Goal: Task Accomplishment & Management: Use online tool/utility

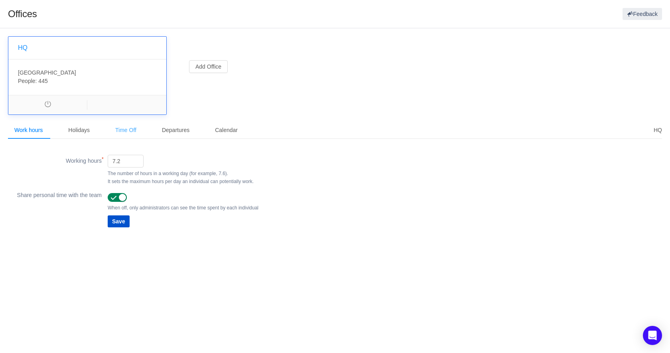
click at [134, 126] on div "Time Off" at bounding box center [126, 130] width 34 height 18
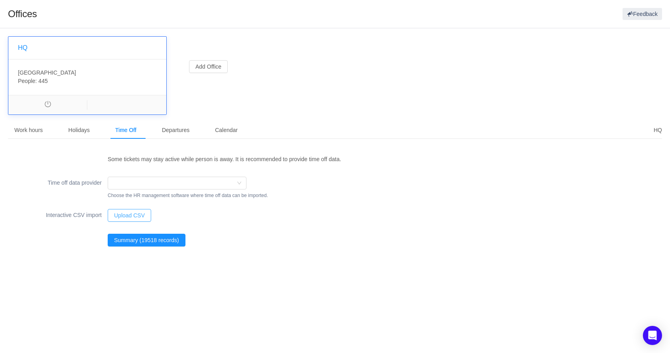
click at [134, 213] on button "Upload CSV" at bounding box center [129, 215] width 43 height 13
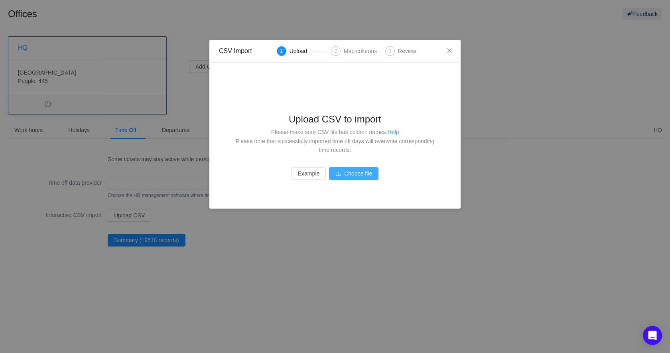
click at [359, 174] on button "Choose file" at bounding box center [353, 173] width 49 height 13
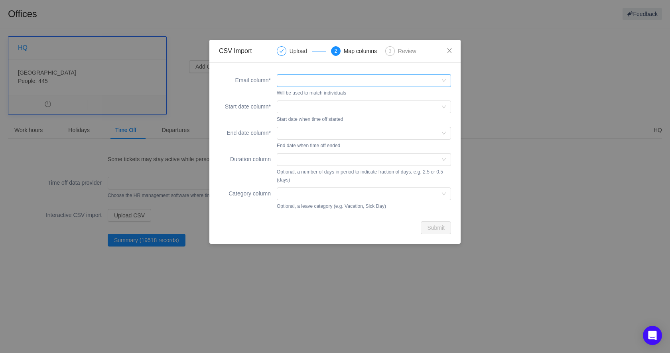
click at [310, 79] on div at bounding box center [362, 81] width 160 height 12
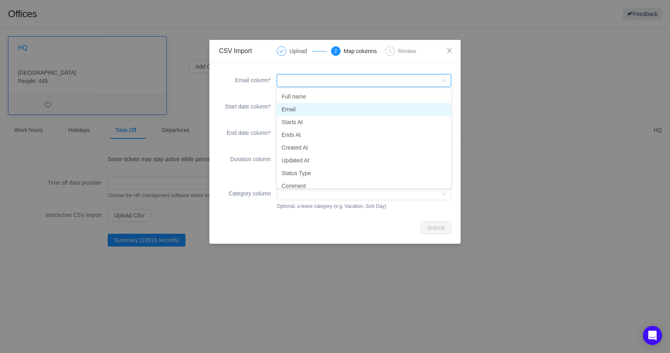
click at [308, 105] on li "Email" at bounding box center [364, 109] width 174 height 13
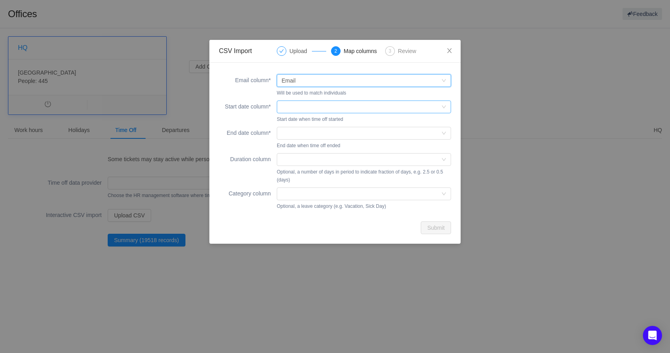
drag, startPoint x: 311, startPoint y: 106, endPoint x: 313, endPoint y: 112, distance: 6.9
click at [311, 106] on div at bounding box center [362, 107] width 160 height 12
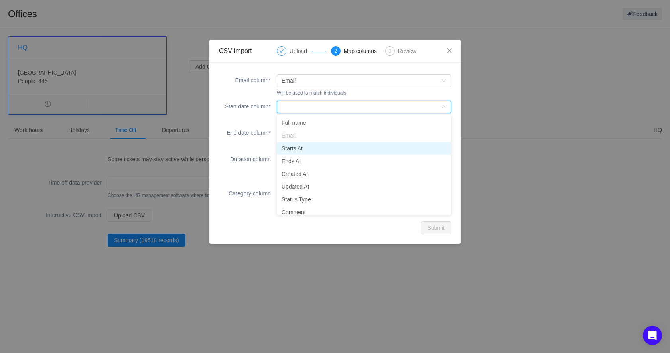
click at [311, 149] on li "Starts At" at bounding box center [364, 148] width 174 height 13
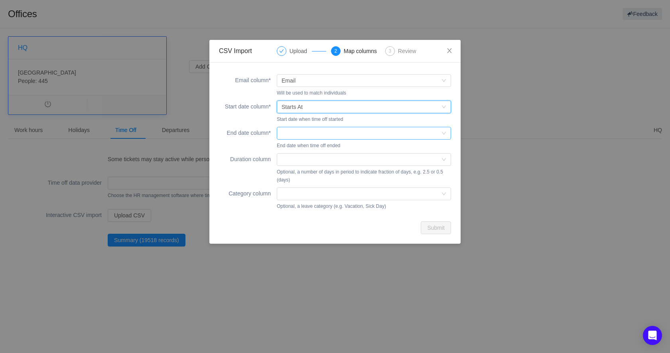
drag, startPoint x: 319, startPoint y: 134, endPoint x: 318, endPoint y: 139, distance: 5.6
click at [319, 134] on div at bounding box center [362, 133] width 160 height 12
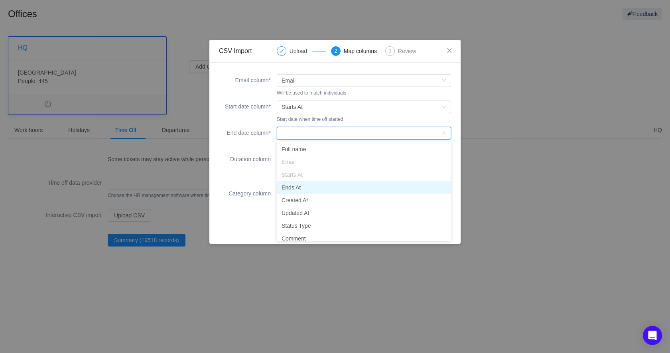
click at [308, 187] on li "Ends At" at bounding box center [364, 187] width 174 height 13
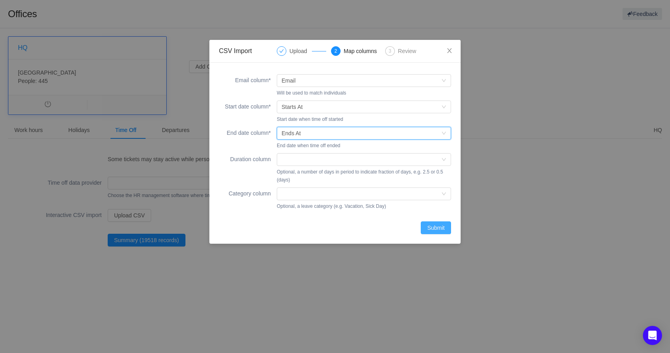
click at [438, 228] on button "Submit" at bounding box center [436, 227] width 30 height 13
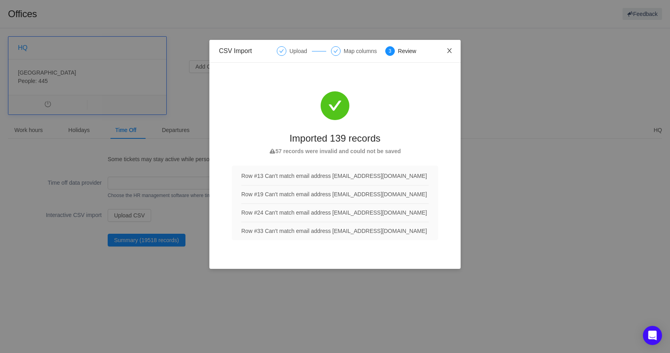
click at [450, 52] on icon "icon: close" at bounding box center [449, 50] width 6 height 6
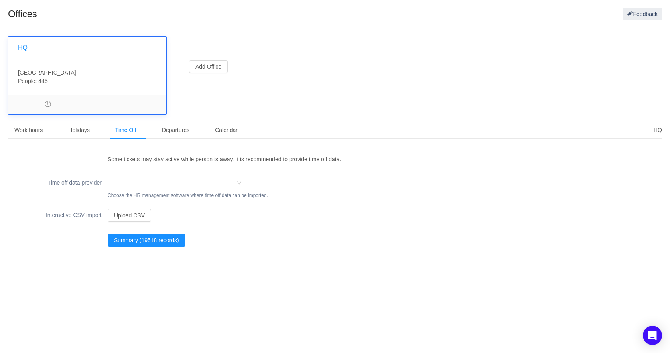
click at [165, 183] on div at bounding box center [174, 183] width 124 height 12
type input "pin"
click at [389, 208] on div "Interactive CSV import Upload CSV" at bounding box center [335, 215] width 654 height 16
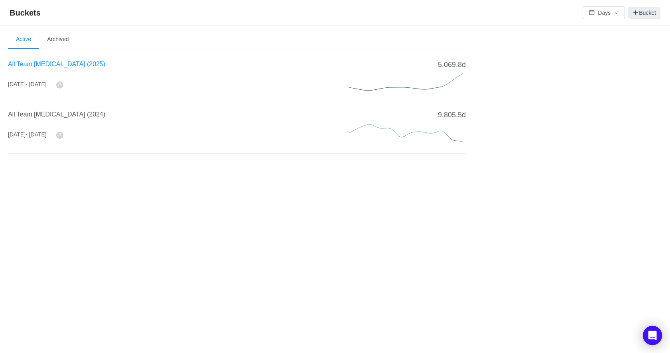
click at [63, 63] on span "All Team [MEDICAL_DATA] (2025)" at bounding box center [56, 64] width 97 height 7
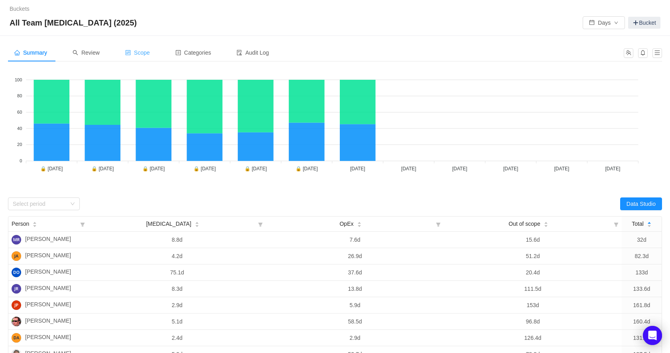
click at [146, 51] on span "Scope" at bounding box center [137, 52] width 25 height 6
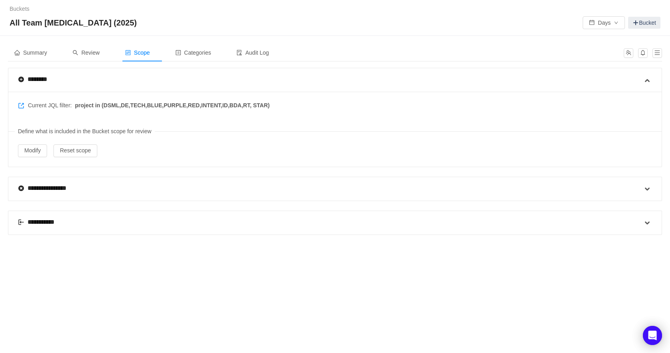
click at [105, 221] on div "**********" at bounding box center [330, 223] width 625 height 24
click at [649, 221] on span at bounding box center [648, 223] width 10 height 10
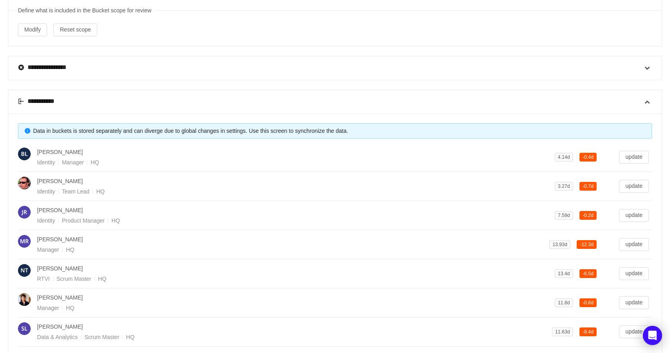
scroll to position [186, 0]
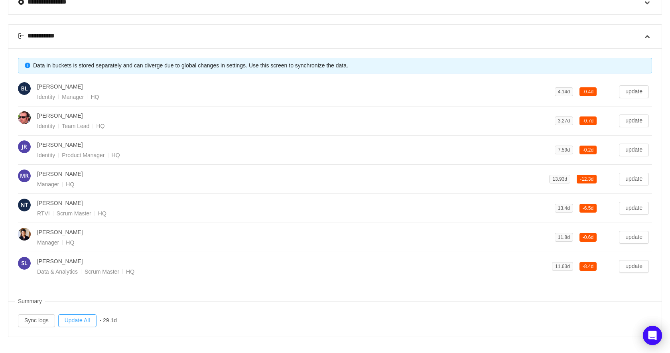
click at [81, 317] on button "Update All" at bounding box center [77, 320] width 38 height 13
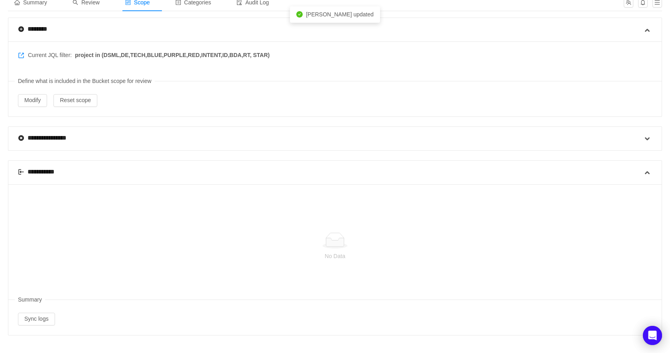
scroll to position [12, 0]
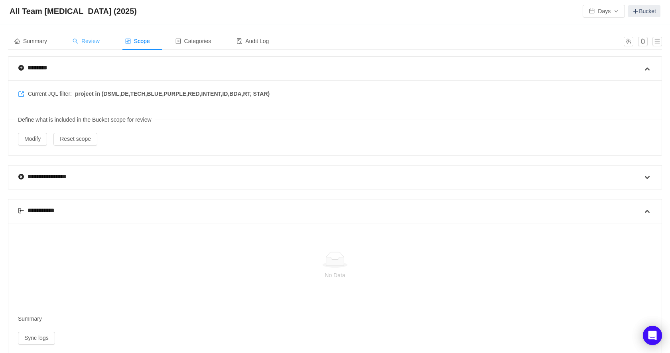
click at [100, 41] on span "Review" at bounding box center [86, 41] width 27 height 6
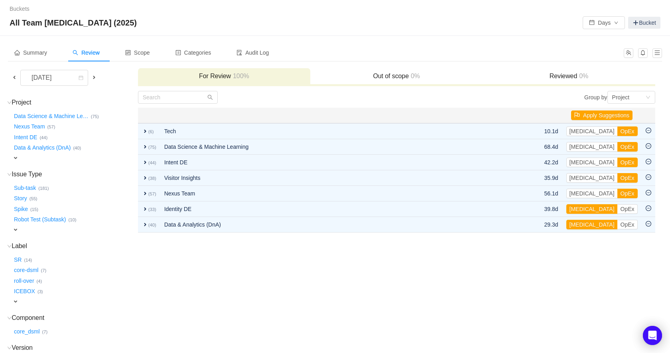
click at [15, 76] on span at bounding box center [14, 77] width 6 height 6
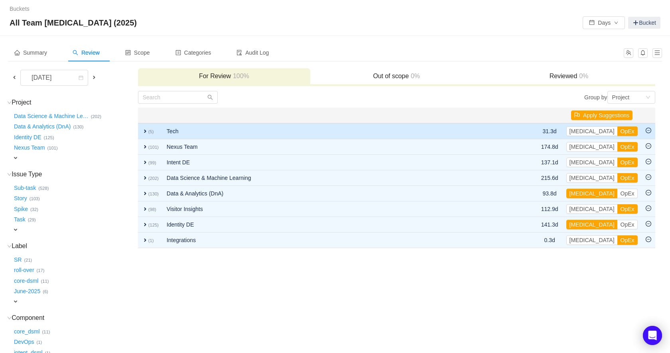
click at [144, 130] on span "expand" at bounding box center [145, 131] width 6 height 6
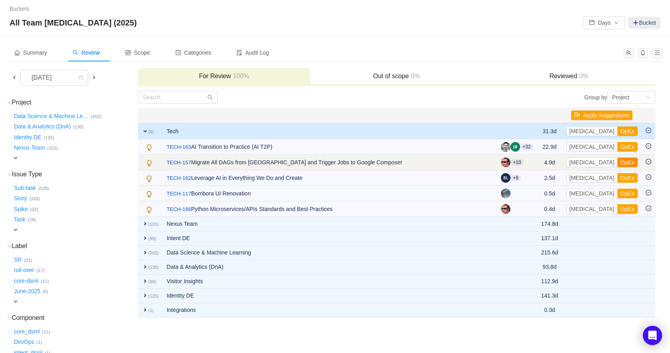
click at [617, 162] on button "OpEx" at bounding box center [627, 163] width 20 height 10
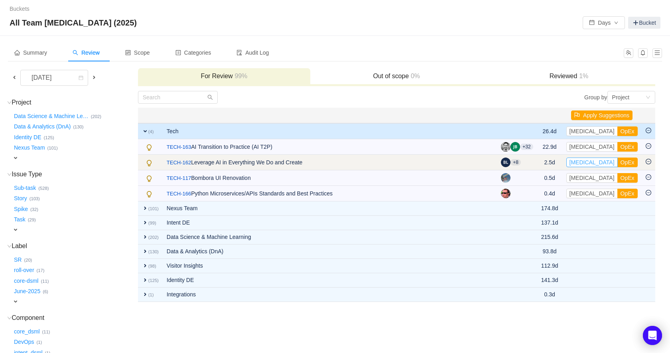
click at [588, 162] on button "CapEx" at bounding box center [591, 163] width 51 height 10
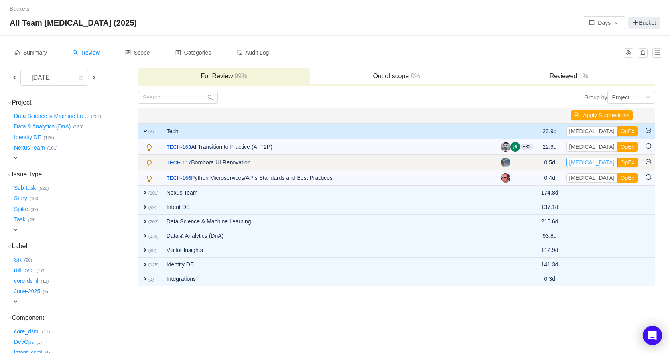
click at [586, 162] on button "CapEx" at bounding box center [591, 163] width 51 height 10
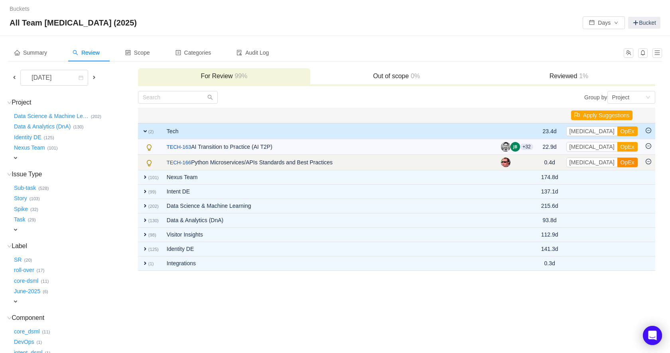
click at [617, 164] on button "OpEx" at bounding box center [627, 163] width 20 height 10
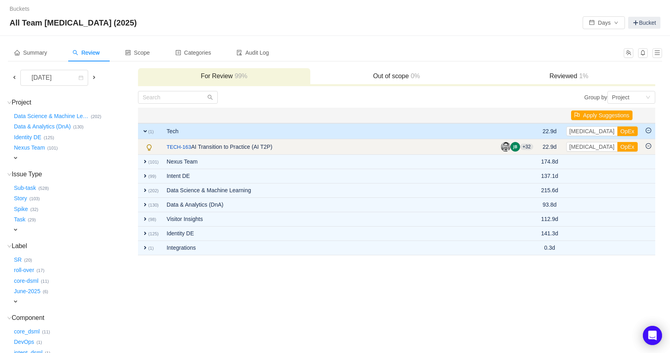
click at [617, 145] on button "OpEx" at bounding box center [627, 147] width 20 height 10
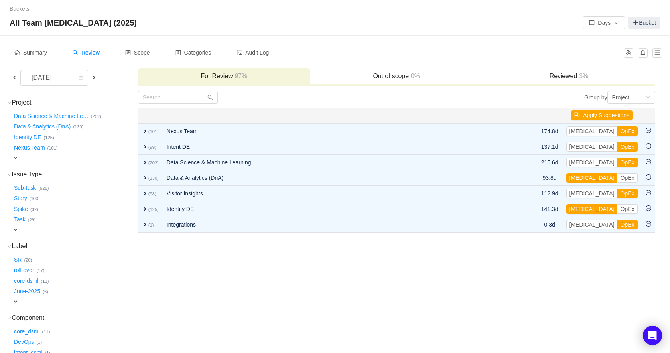
click at [14, 77] on span at bounding box center [14, 77] width 6 height 6
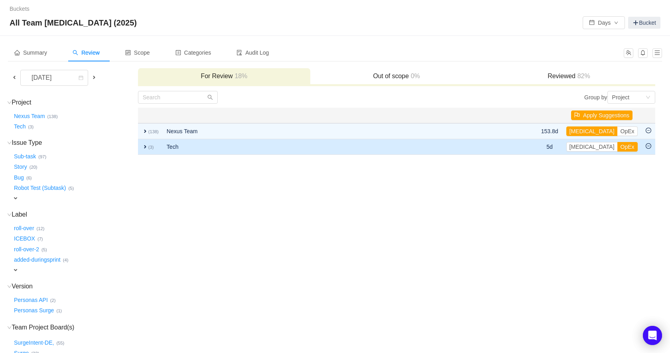
click at [145, 146] on span "expand" at bounding box center [145, 147] width 6 height 6
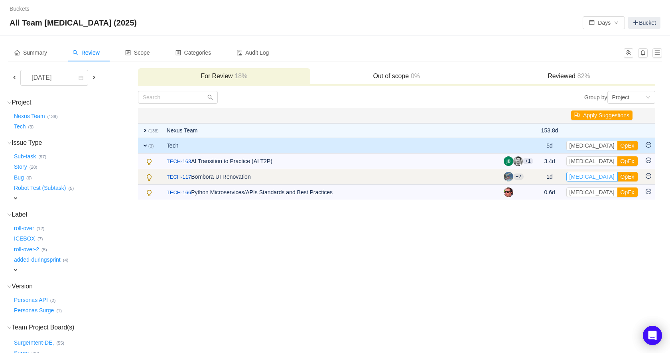
click at [585, 175] on button "CapEx" at bounding box center [591, 177] width 51 height 10
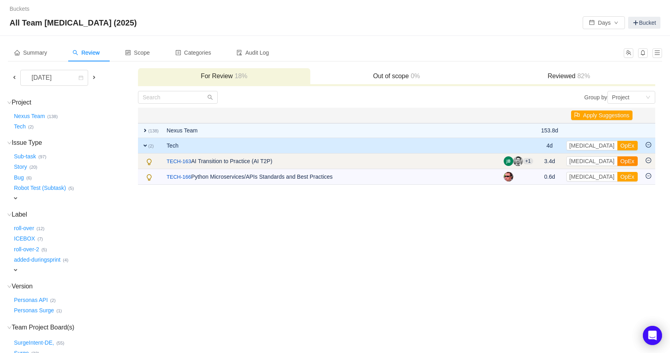
click at [617, 161] on button "OpEx" at bounding box center [627, 161] width 20 height 10
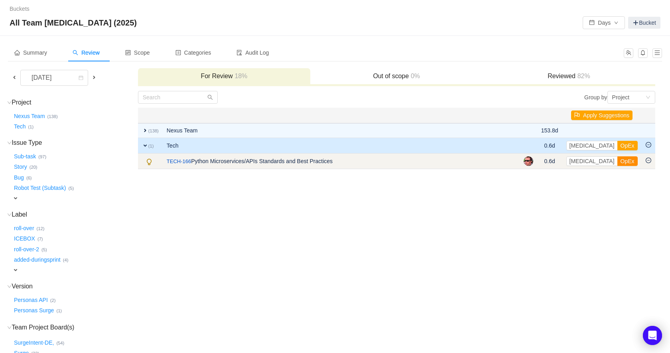
click at [617, 162] on button "OpEx" at bounding box center [627, 161] width 20 height 10
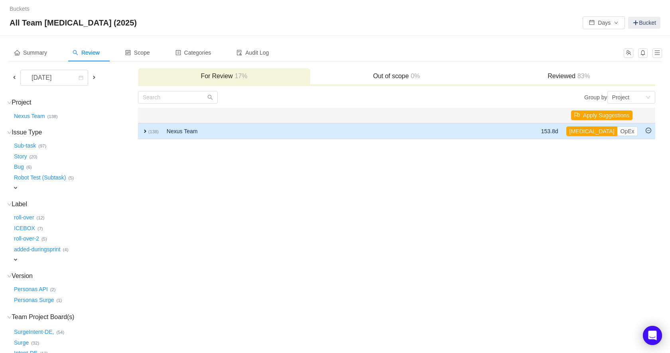
click at [146, 129] on span "expand" at bounding box center [145, 131] width 6 height 6
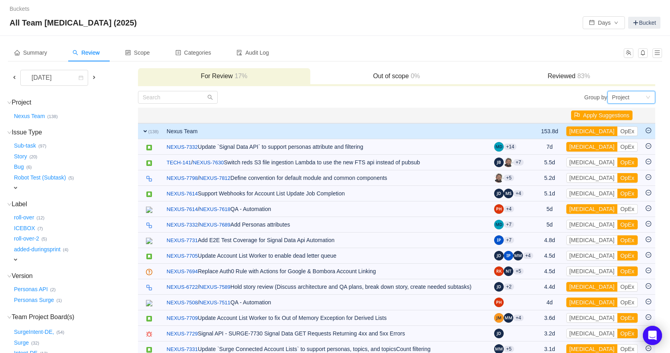
click at [623, 96] on div "Project" at bounding box center [621, 97] width 18 height 12
click at [621, 138] on li "Epic" at bounding box center [631, 138] width 48 height 13
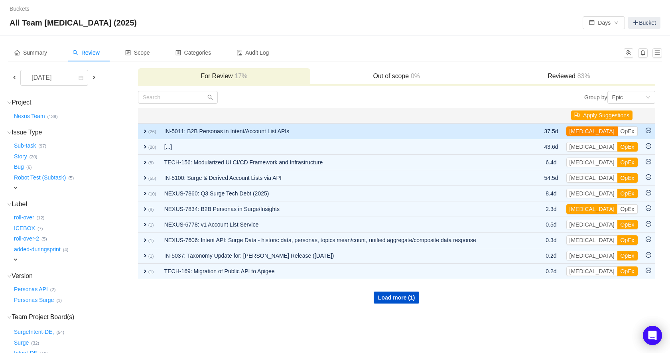
click at [585, 132] on button "CapEx" at bounding box center [591, 131] width 51 height 10
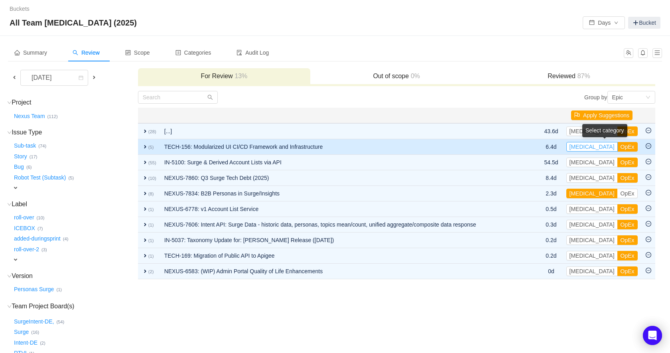
click at [584, 147] on button "CapEx" at bounding box center [591, 147] width 51 height 10
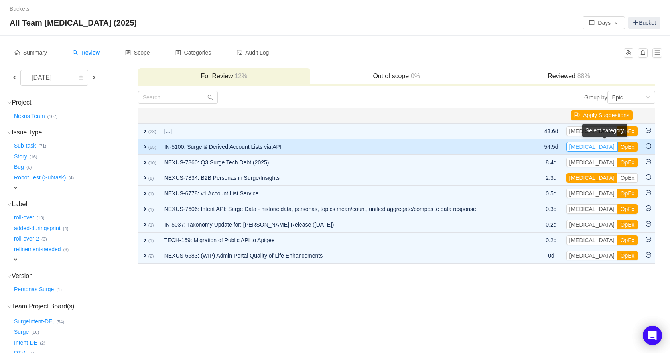
click at [584, 147] on button "CapEx" at bounding box center [591, 147] width 51 height 10
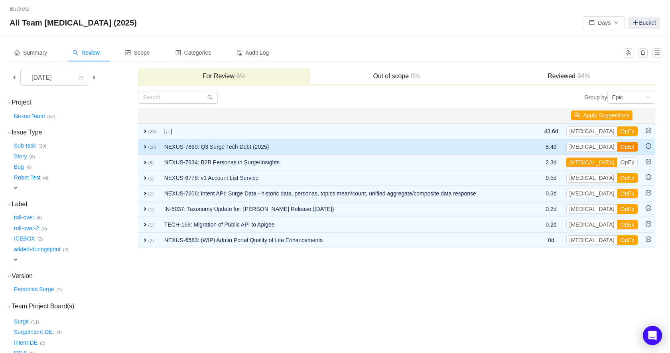
click at [617, 147] on button "OpEx" at bounding box center [627, 147] width 20 height 10
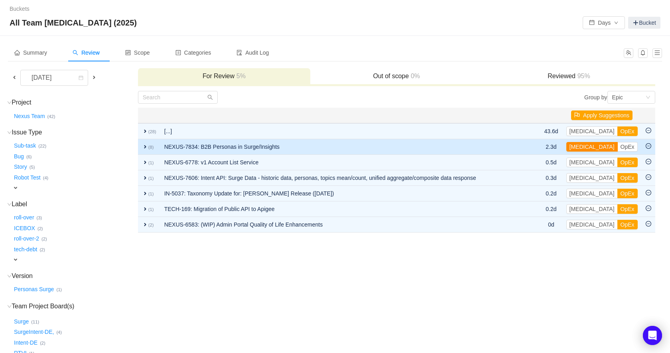
click at [582, 146] on button "CapEx" at bounding box center [591, 147] width 51 height 10
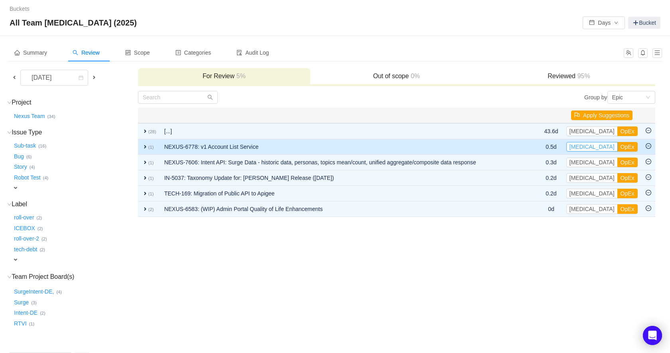
click at [580, 147] on button "CapEx" at bounding box center [591, 147] width 51 height 10
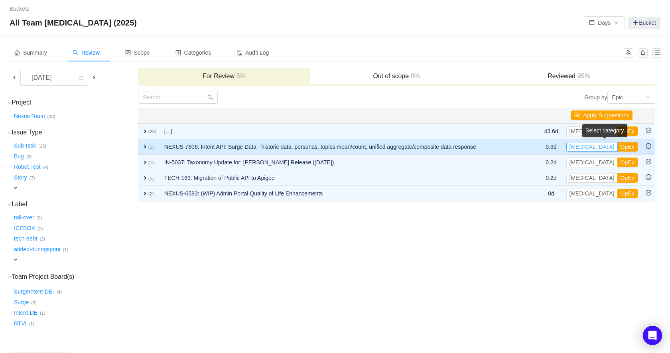
click at [584, 146] on button "CapEx" at bounding box center [591, 147] width 51 height 10
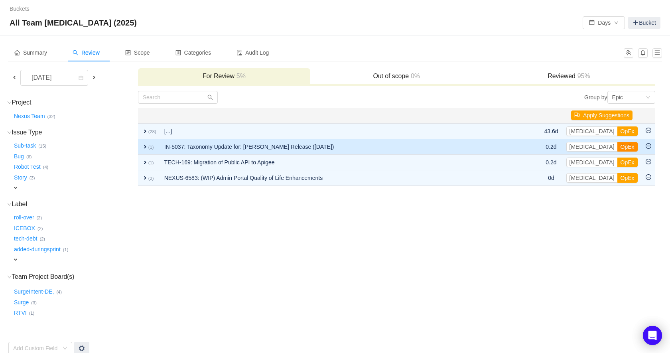
click at [617, 147] on button "OpEx" at bounding box center [627, 147] width 20 height 10
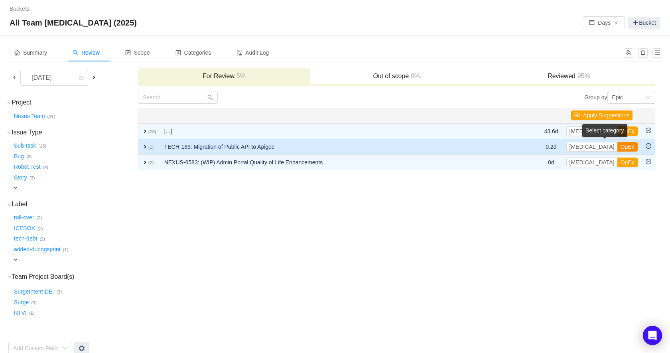
click at [617, 146] on button "OpEx" at bounding box center [627, 147] width 20 height 10
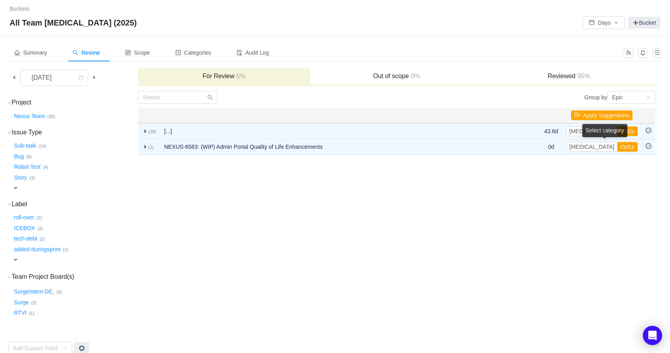
click at [617, 146] on button "OpEx" at bounding box center [627, 147] width 20 height 10
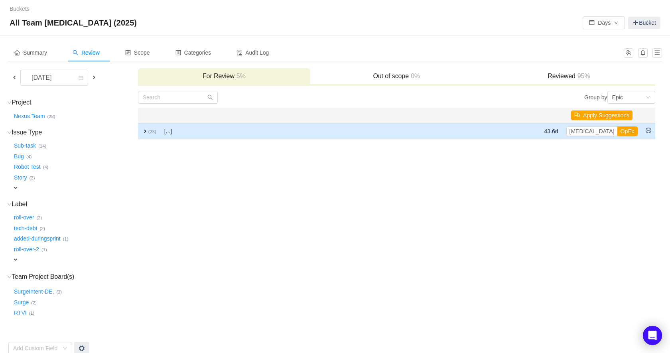
click at [145, 130] on span "expand" at bounding box center [145, 131] width 6 height 6
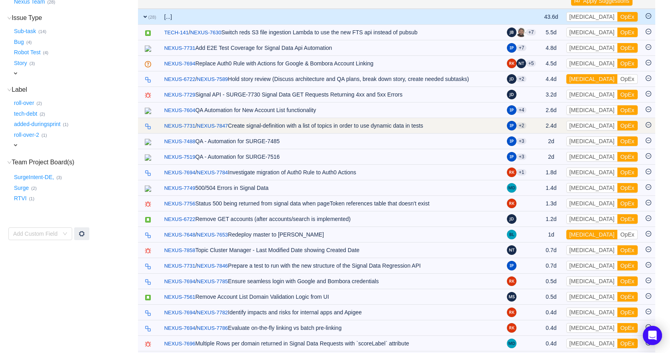
scroll to position [111, 0]
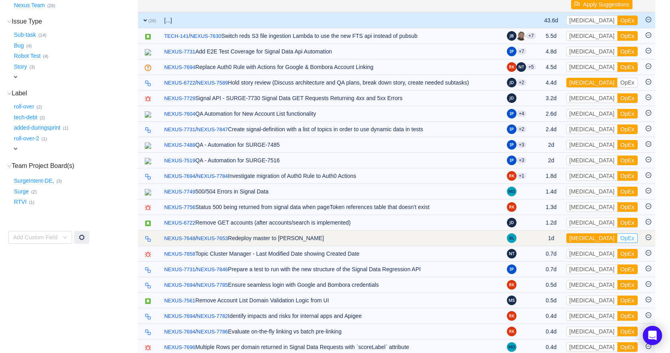
click at [617, 240] on button "OpEx" at bounding box center [627, 238] width 20 height 10
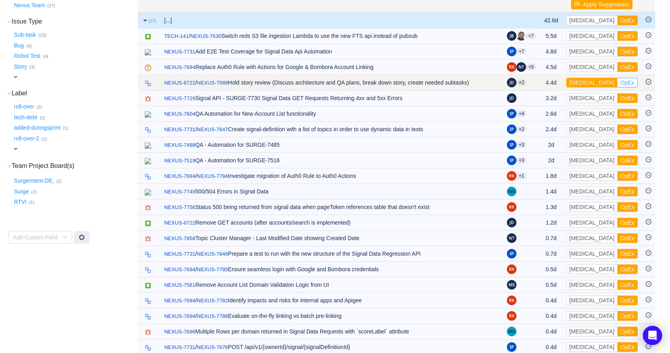
click at [617, 83] on button "OpEx" at bounding box center [627, 83] width 20 height 10
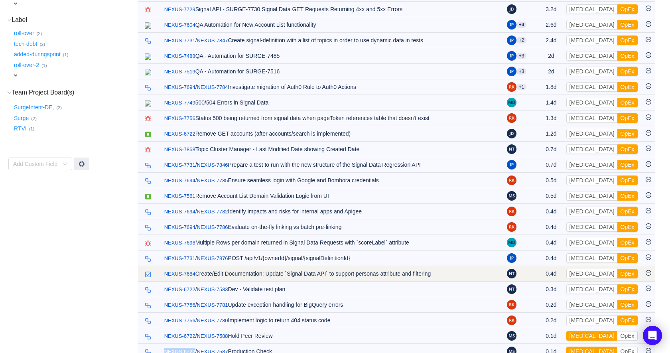
scroll to position [202, 0]
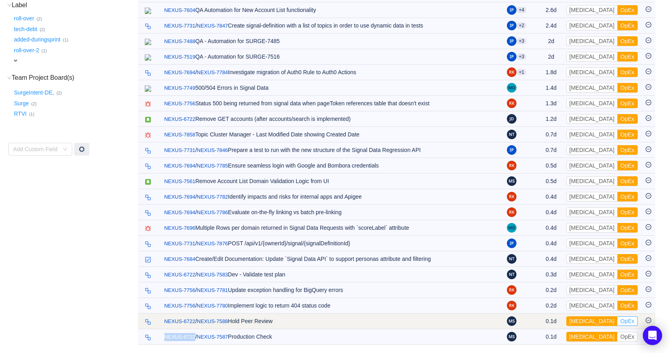
drag, startPoint x: 607, startPoint y: 321, endPoint x: 609, endPoint y: 327, distance: 6.1
click at [617, 321] on button "OpEx" at bounding box center [627, 321] width 20 height 10
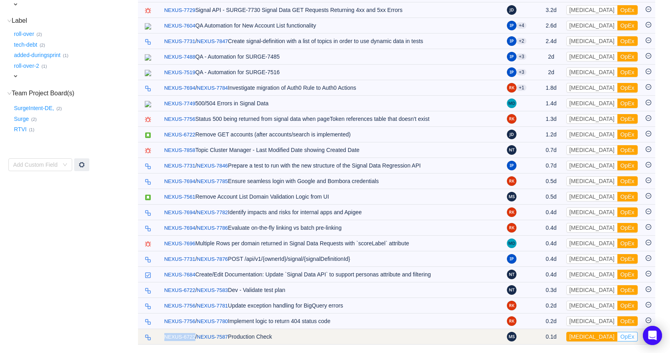
click at [617, 336] on button "OpEx" at bounding box center [627, 337] width 20 height 10
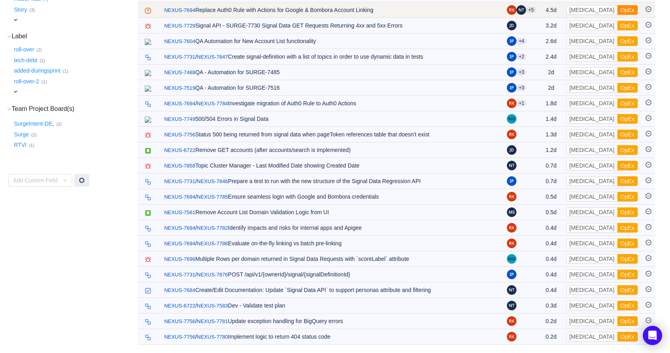
scroll to position [0, 0]
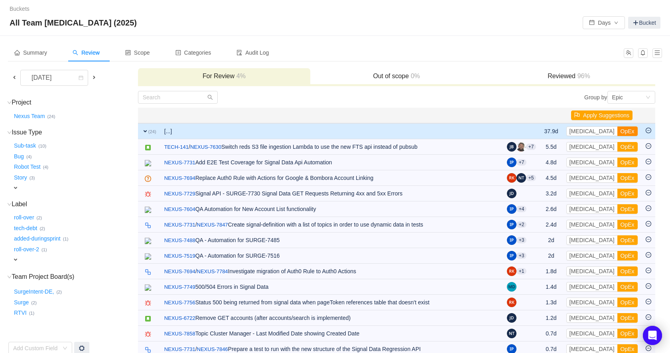
click at [617, 131] on button "OpEx" at bounding box center [627, 131] width 20 height 10
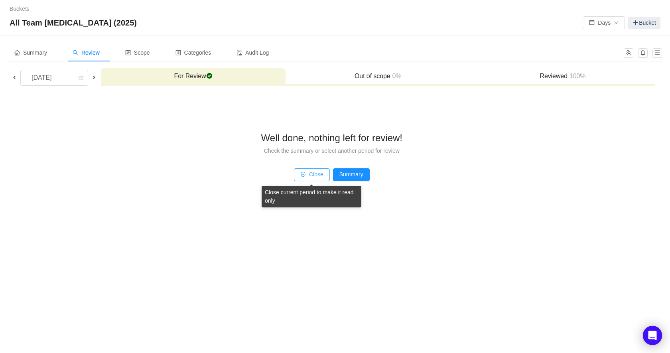
click at [302, 175] on button "Close" at bounding box center [312, 174] width 36 height 13
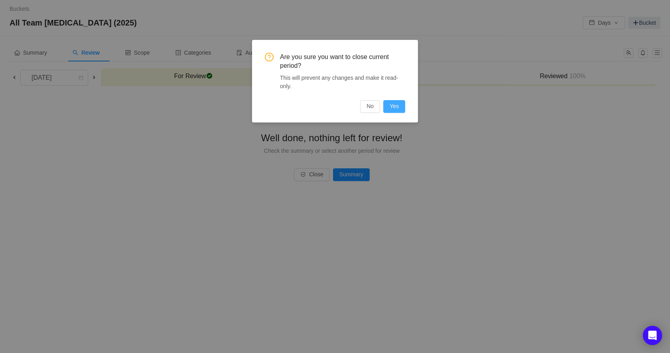
click at [398, 106] on button "Yes" at bounding box center [394, 106] width 22 height 13
